Goal: Transaction & Acquisition: Purchase product/service

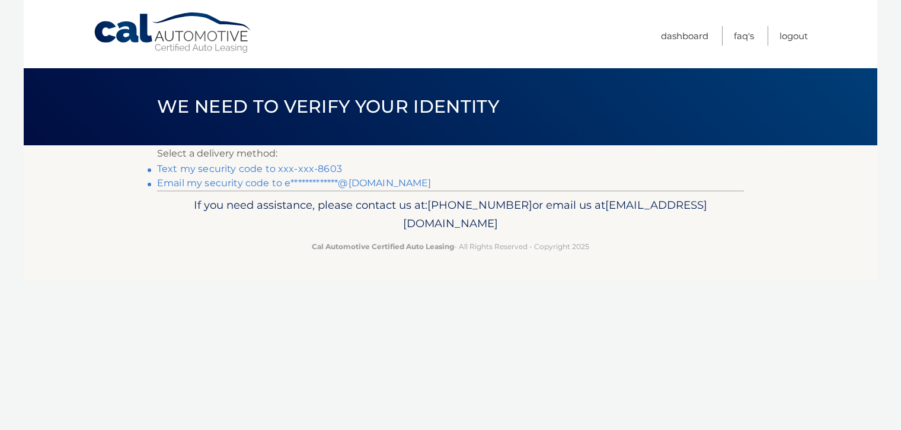
click at [293, 170] on link "Text my security code to xxx-xxx-8603" at bounding box center [249, 168] width 185 height 11
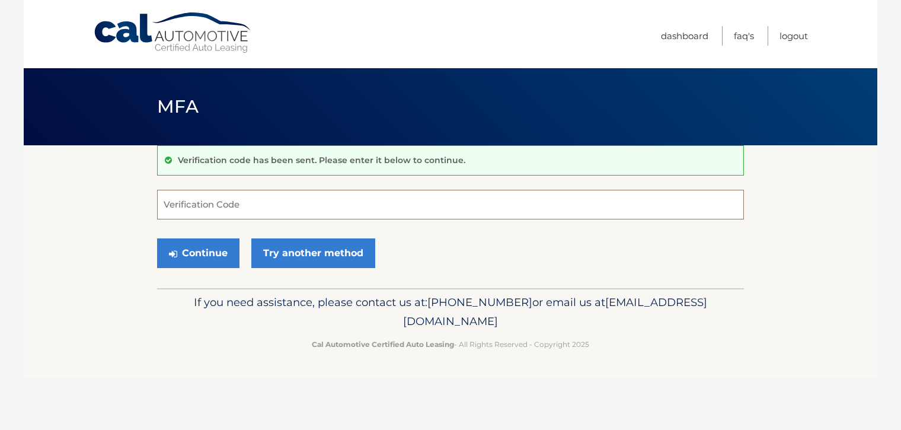
click at [177, 198] on input "Verification Code" at bounding box center [450, 205] width 587 height 30
type input "846661"
click at [181, 250] on button "Continue" at bounding box center [198, 253] width 82 height 30
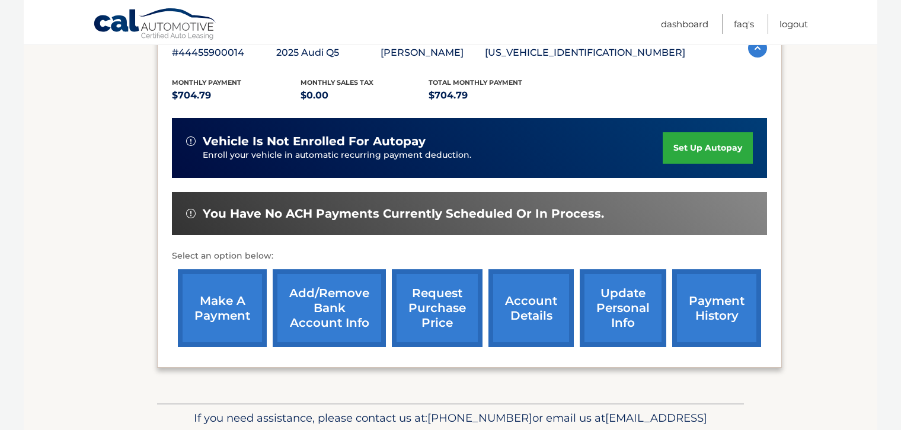
scroll to position [228, 0]
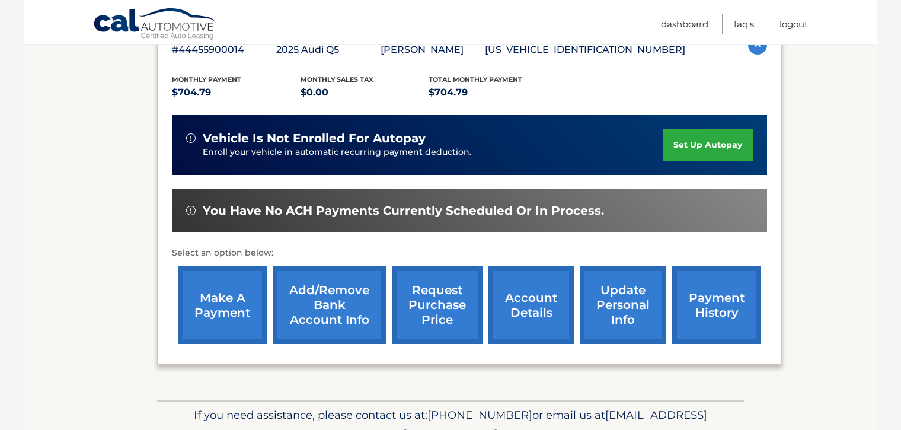
click at [227, 308] on link "make a payment" at bounding box center [222, 305] width 89 height 78
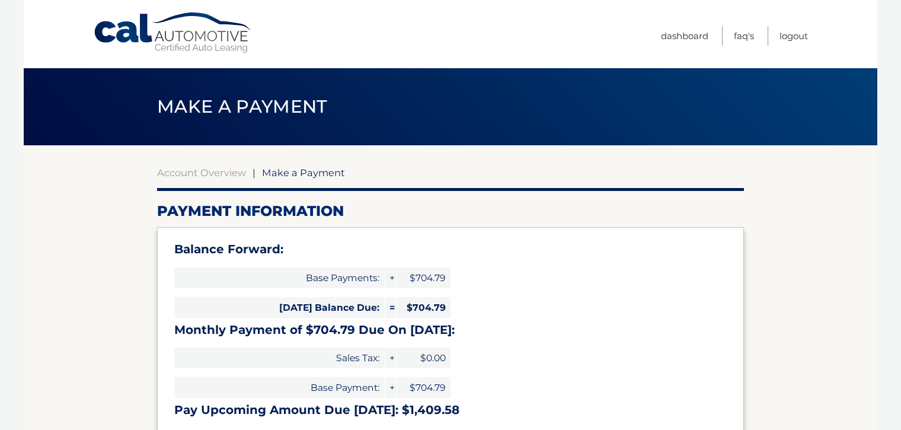
select select "YmI2ODAxOWUtMmVjNS00ZjZmLWEzMTgtYzI4YzBmZWZmYTE2"
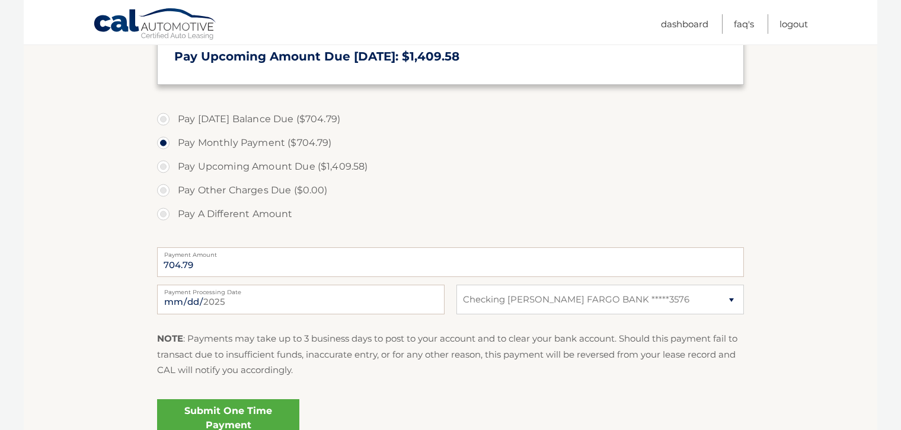
scroll to position [365, 0]
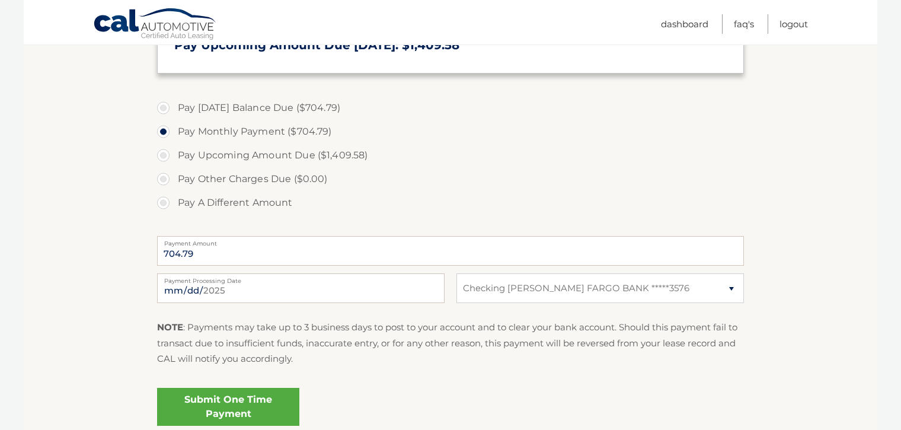
click at [231, 406] on link "Submit One Time Payment" at bounding box center [228, 407] width 142 height 38
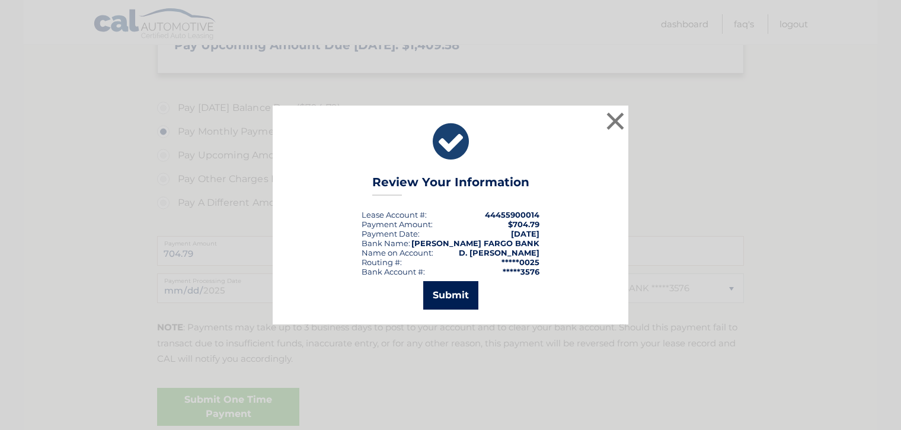
click at [455, 297] on button "Submit" at bounding box center [450, 295] width 55 height 28
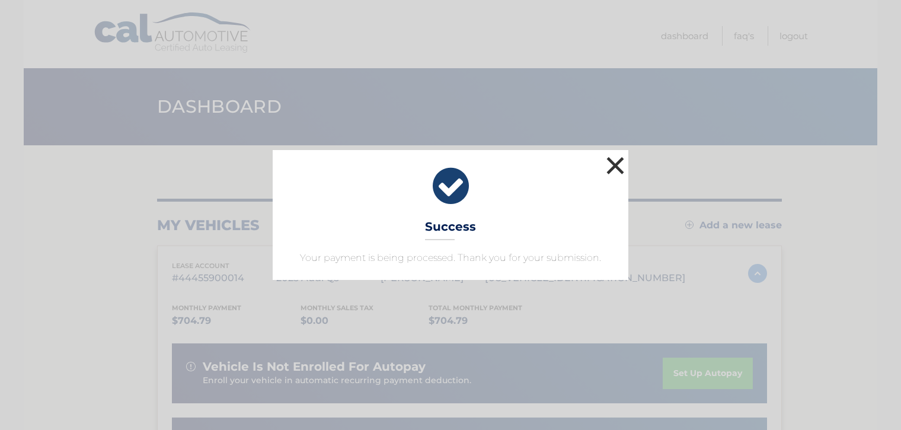
click at [613, 161] on button "×" at bounding box center [616, 166] width 24 height 24
